Goal: Information Seeking & Learning: Learn about a topic

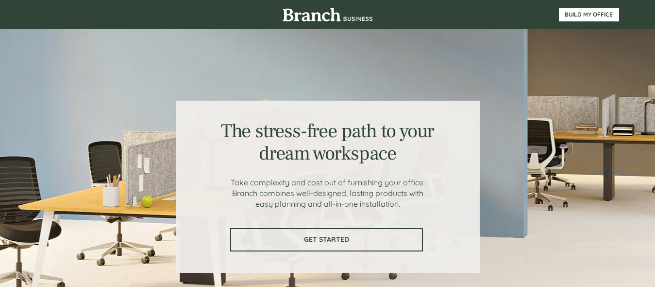
click at [344, 233] on link "GET STARTED" at bounding box center [326, 239] width 193 height 23
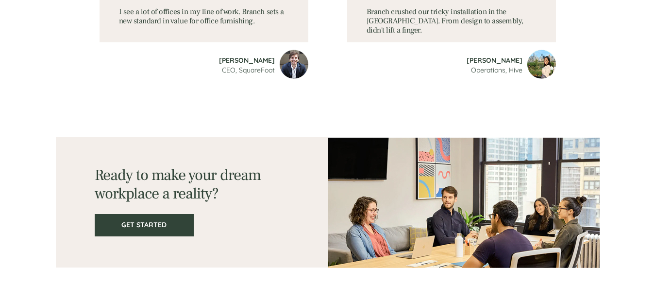
scroll to position [1140, 0]
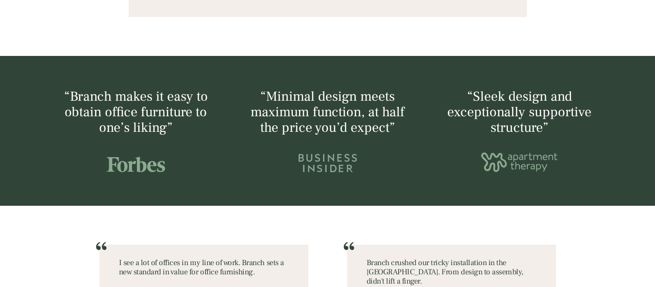
drag, startPoint x: 653, startPoint y: 211, endPoint x: 657, endPoint y: 206, distance: 5.9
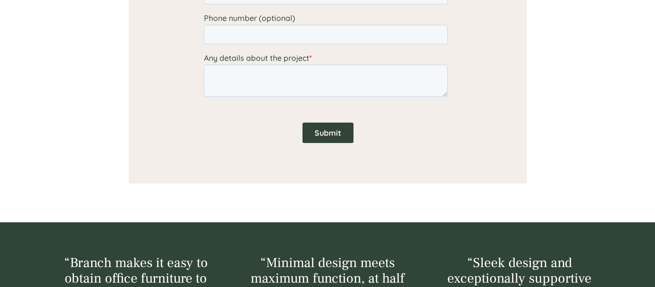
drag, startPoint x: 651, startPoint y: 179, endPoint x: 656, endPoint y: 153, distance: 25.8
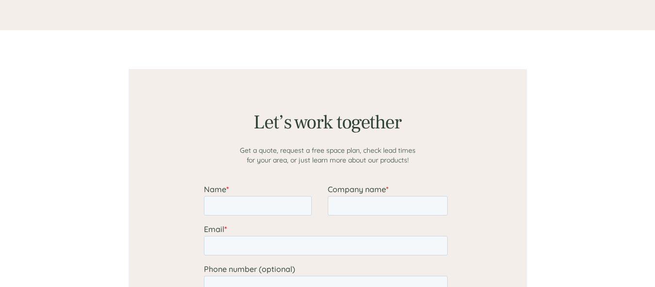
scroll to position [640, 0]
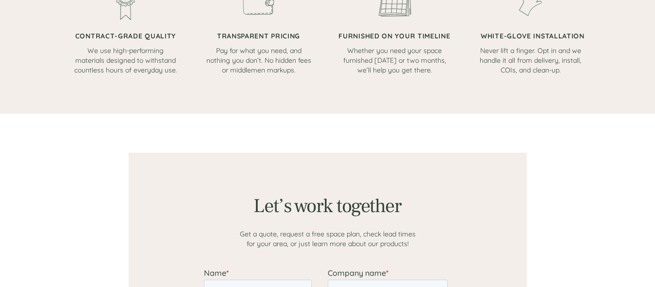
drag, startPoint x: 652, startPoint y: 66, endPoint x: 656, endPoint y: 81, distance: 15.6
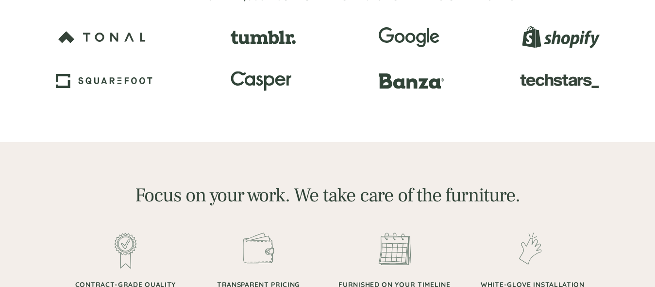
scroll to position [362, 0]
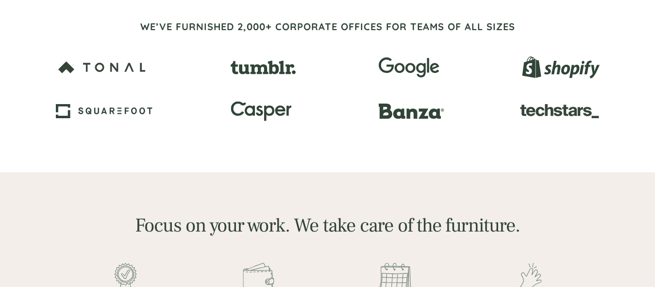
click at [422, 59] on img at bounding box center [408, 67] width 61 height 20
click at [419, 68] on img at bounding box center [408, 67] width 61 height 20
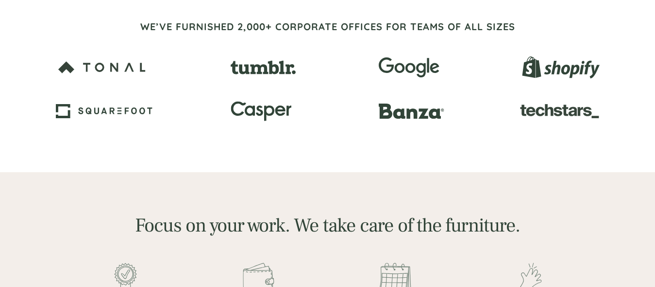
click at [419, 68] on img at bounding box center [408, 67] width 61 height 20
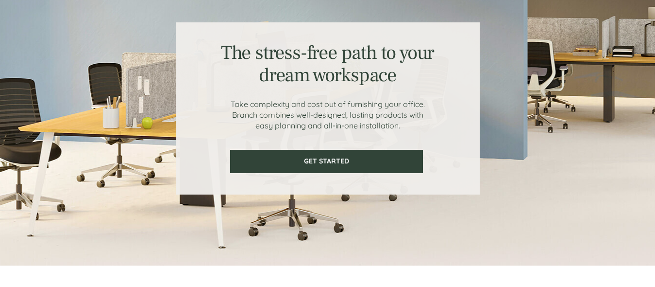
scroll to position [66, 0]
